Goal: Navigation & Orientation: Find specific page/section

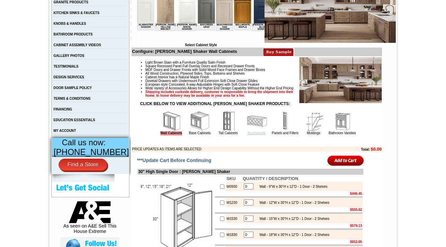
scroll to position [161, 0]
click at [253, 135] on link "Accessories" at bounding box center [257, 133] width 18 height 4
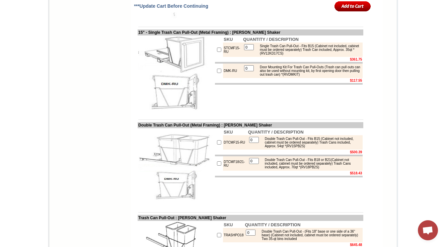
scroll to position [2690, 0]
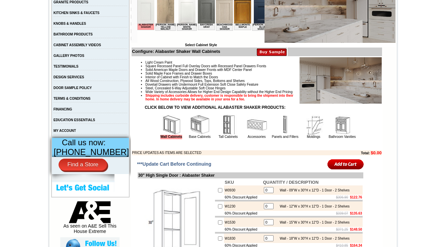
click at [247, 133] on img at bounding box center [257, 125] width 20 height 20
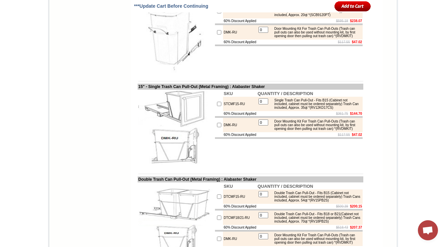
scroll to position [1357, 0]
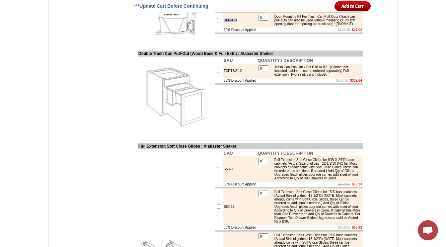
drag, startPoint x: 435, startPoint y: 49, endPoint x: 434, endPoint y: 55, distance: 6.4
